Goal: Information Seeking & Learning: Get advice/opinions

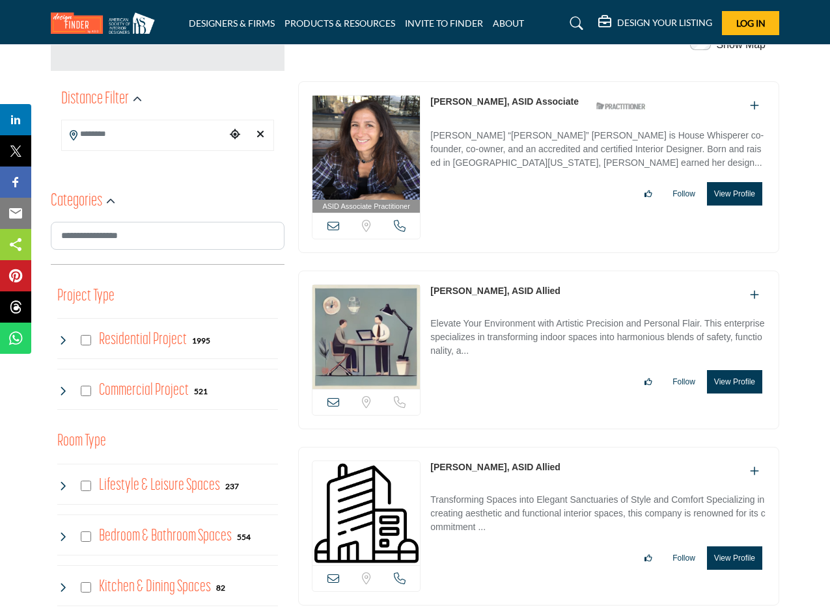
scroll to position [325, 0]
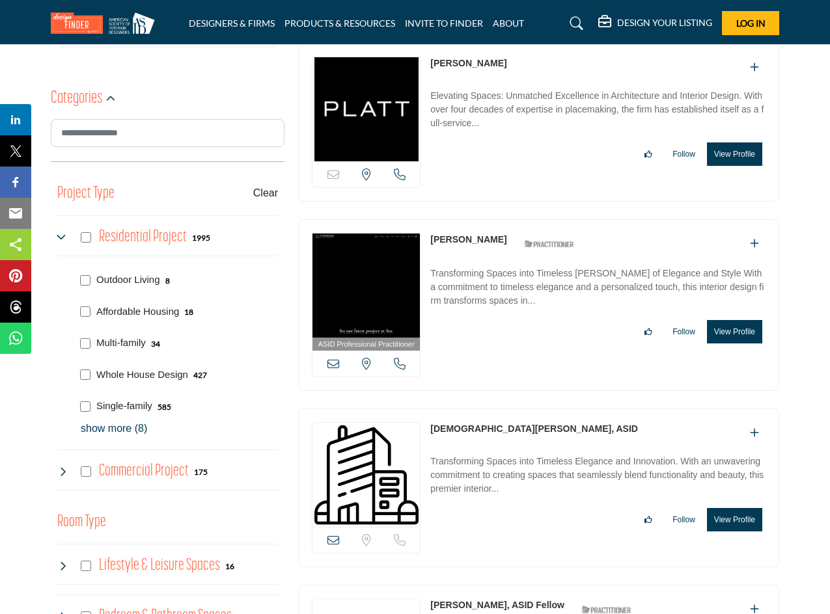
scroll to position [434, 0]
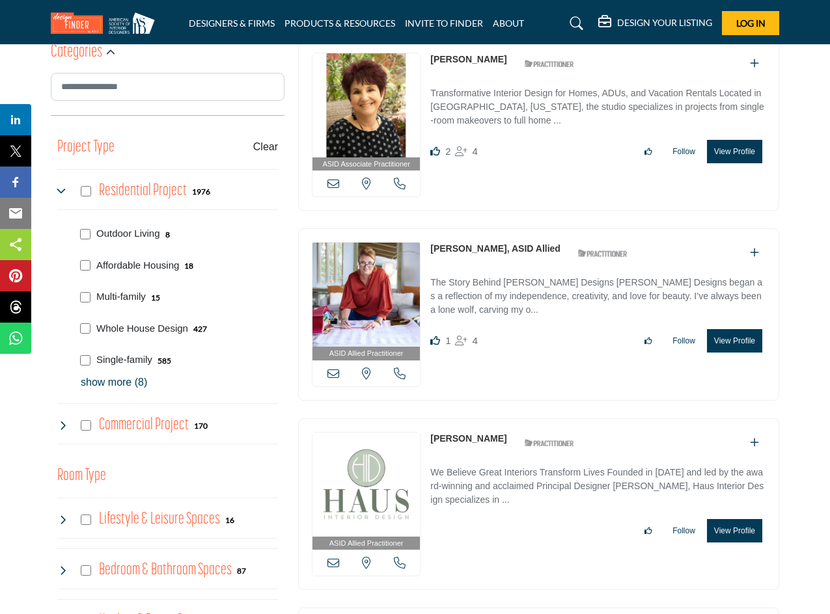
click at [89, 390] on p "show more (8)" at bounding box center [179, 383] width 197 height 16
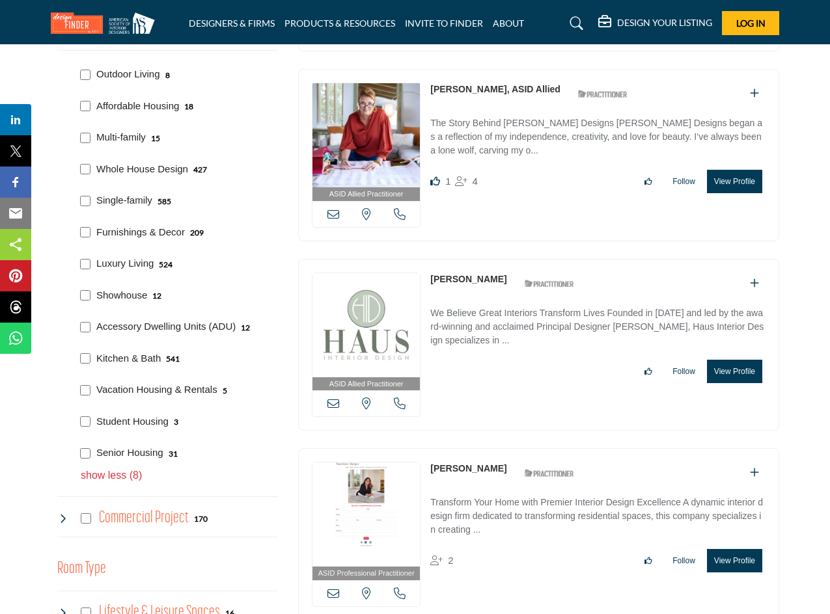
scroll to position [651, 0]
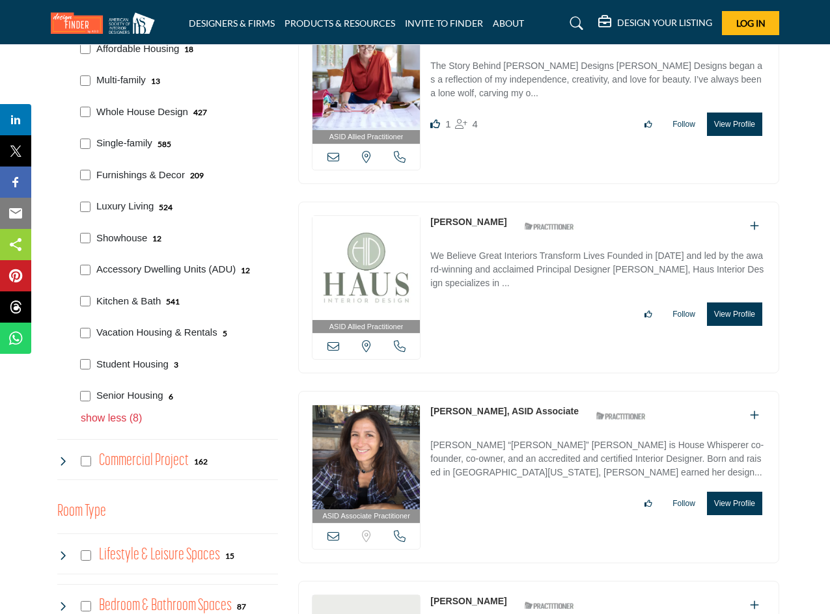
click at [75, 379] on div "Student Housing 3" at bounding box center [176, 364] width 202 height 32
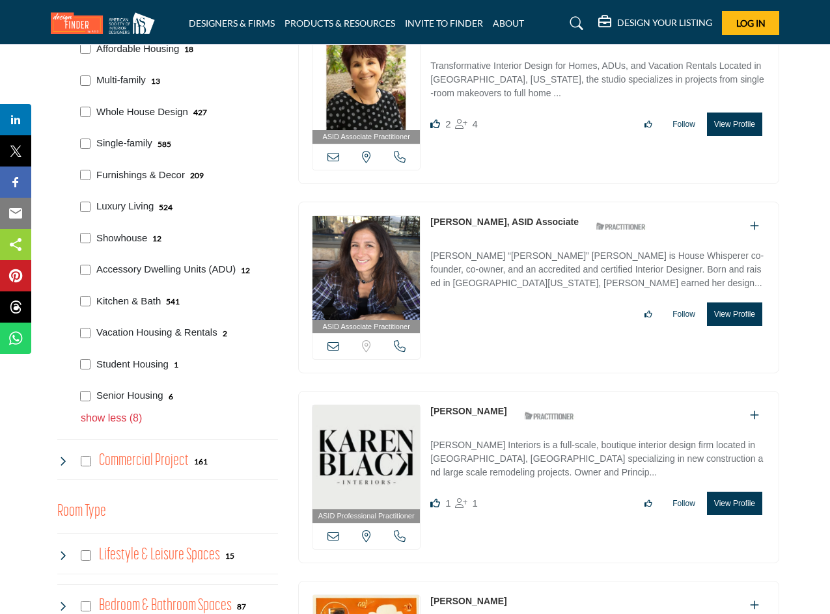
scroll to position [976, 0]
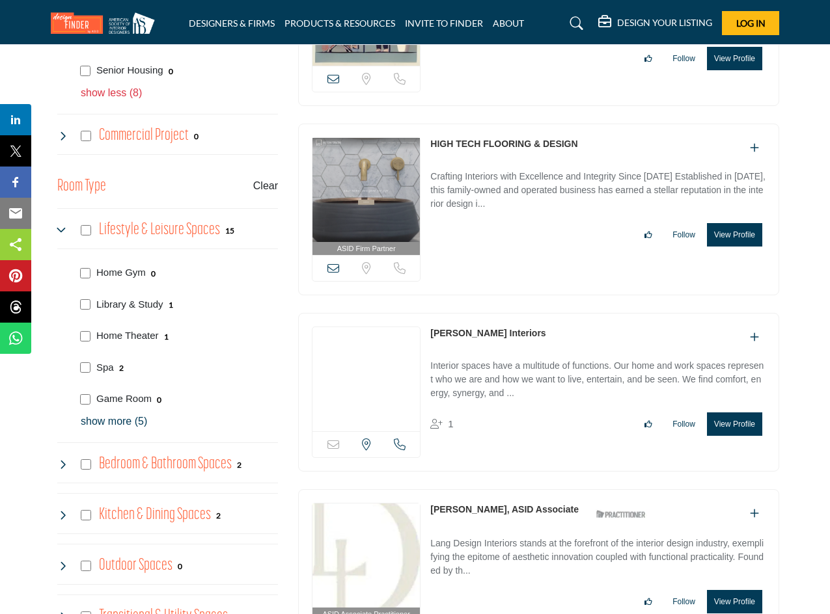
click at [90, 383] on div "Spa 2" at bounding box center [176, 367] width 202 height 32
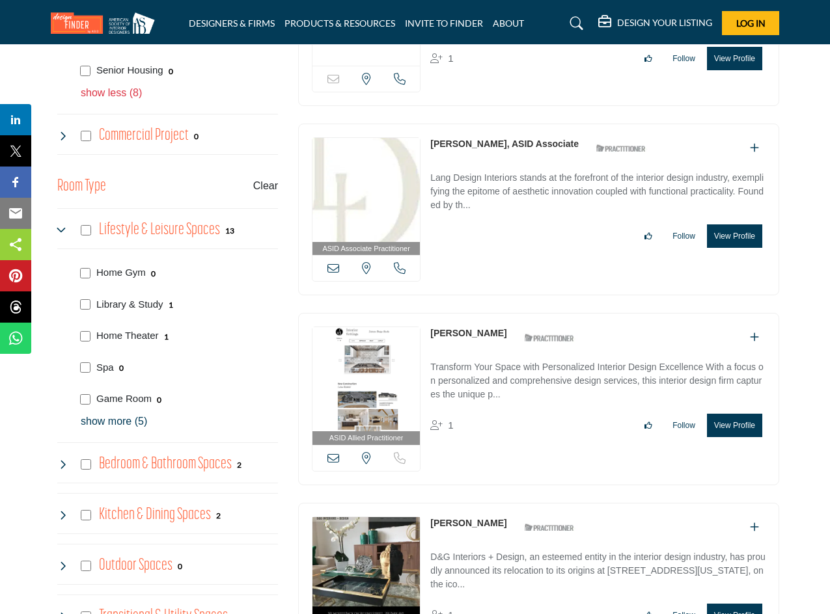
click at [112, 430] on p "show more (5)" at bounding box center [179, 422] width 197 height 16
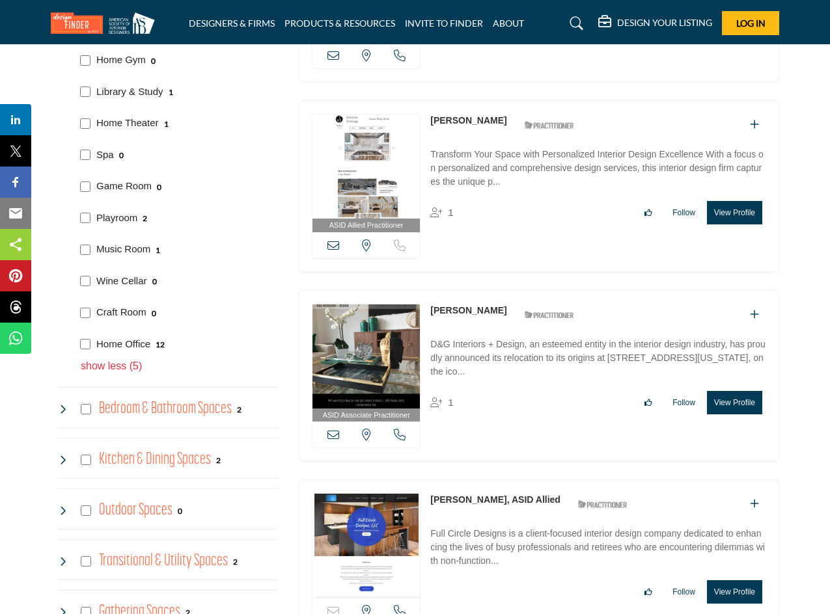
scroll to position [1193, 0]
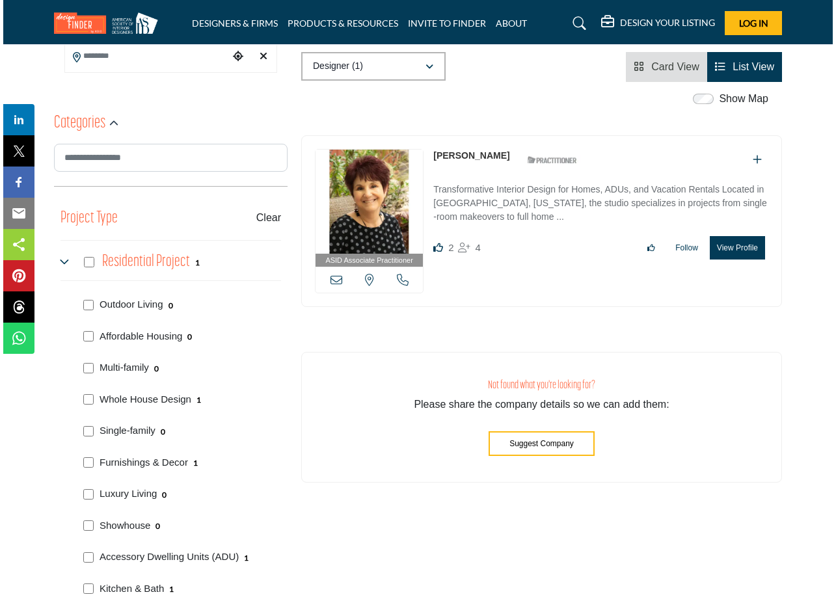
scroll to position [109, 0]
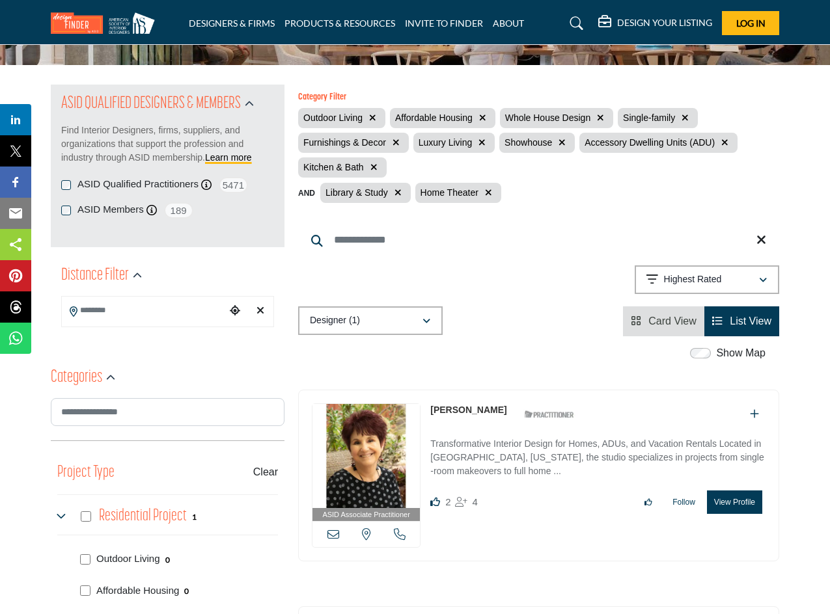
click at [720, 500] on button "View Profile" at bounding box center [734, 502] width 55 height 23
